Goal: Task Accomplishment & Management: Manage account settings

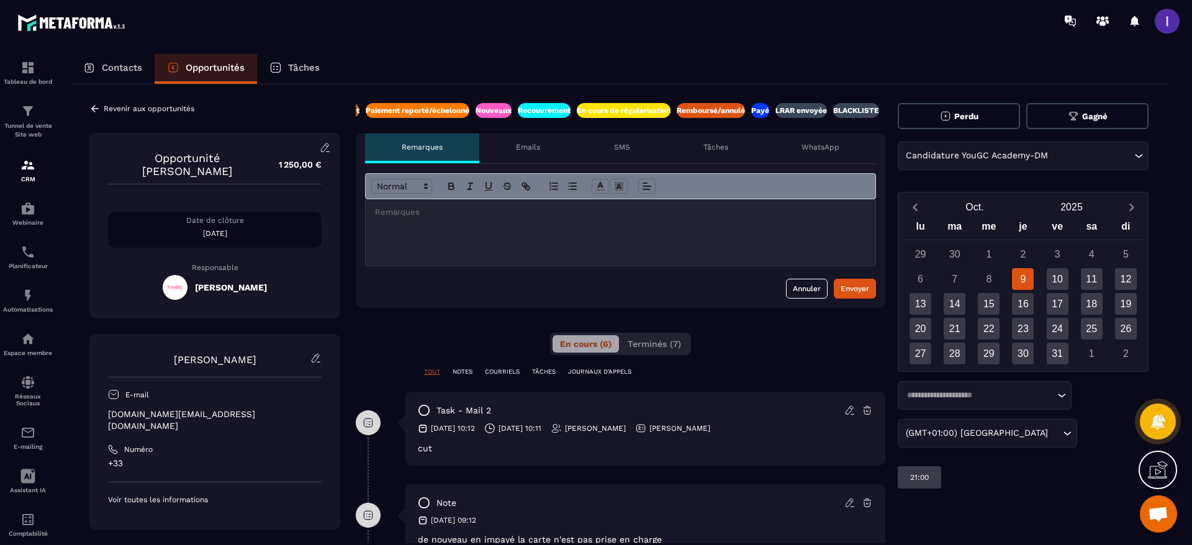
click at [484, 245] on div at bounding box center [621, 232] width 510 height 66
click at [862, 286] on div "Envoyer" at bounding box center [855, 289] width 29 height 12
click at [94, 111] on icon at bounding box center [94, 108] width 11 height 11
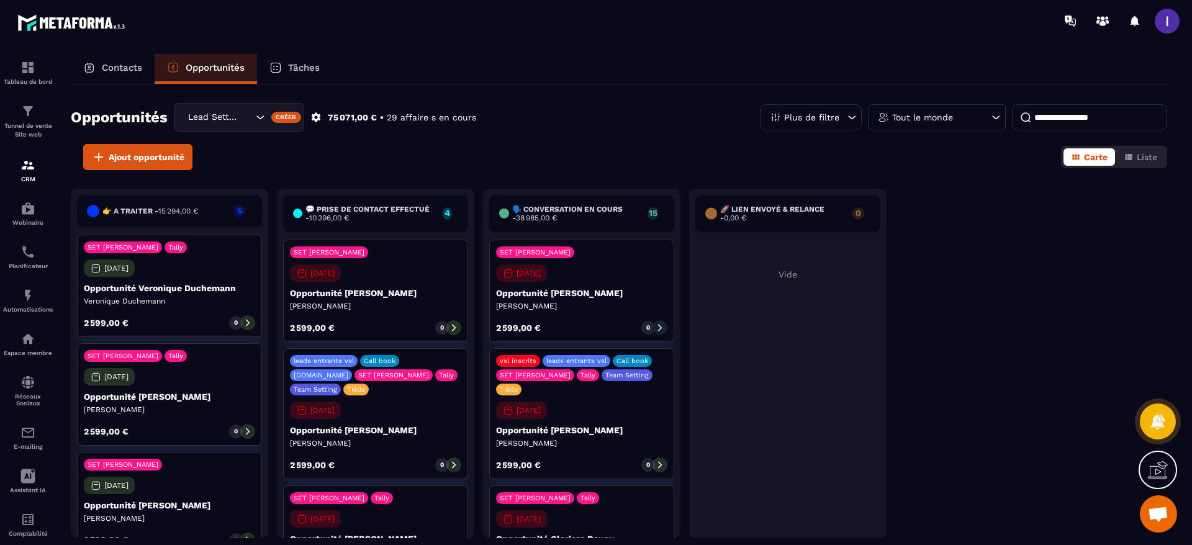
click at [118, 57] on div "Contacts" at bounding box center [113, 69] width 84 height 30
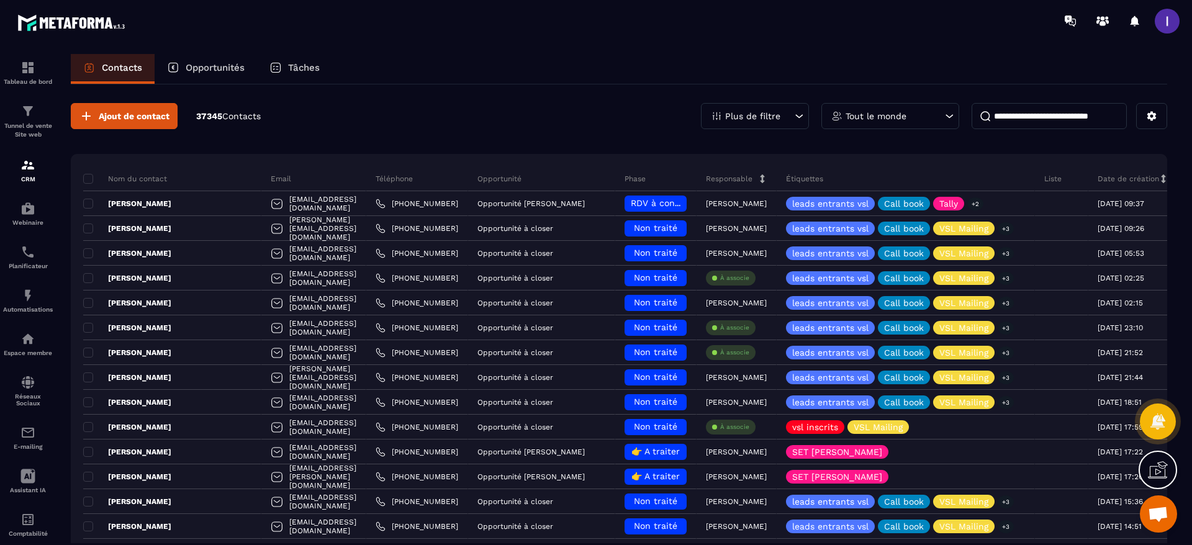
click at [1051, 119] on input at bounding box center [1049, 116] width 155 height 26
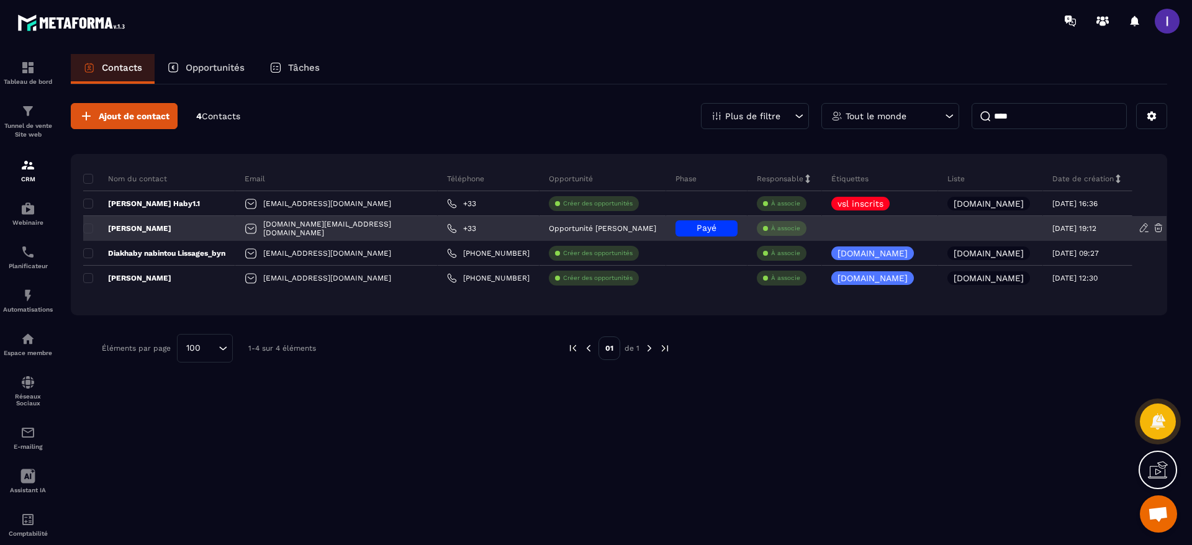
type input "****"
click at [160, 235] on div "[PERSON_NAME]" at bounding box center [159, 228] width 152 height 25
